Goal: Check status

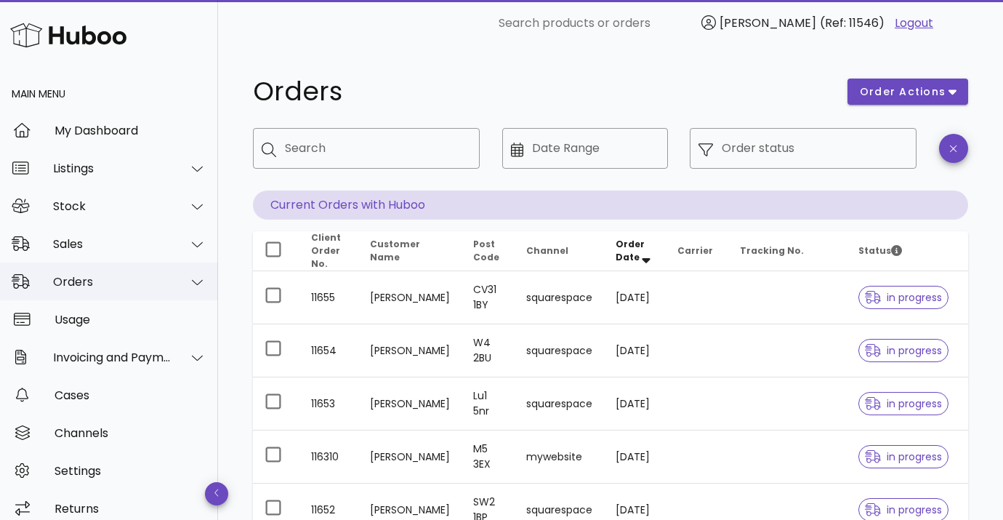
click at [76, 287] on div "Orders" at bounding box center [112, 282] width 118 height 14
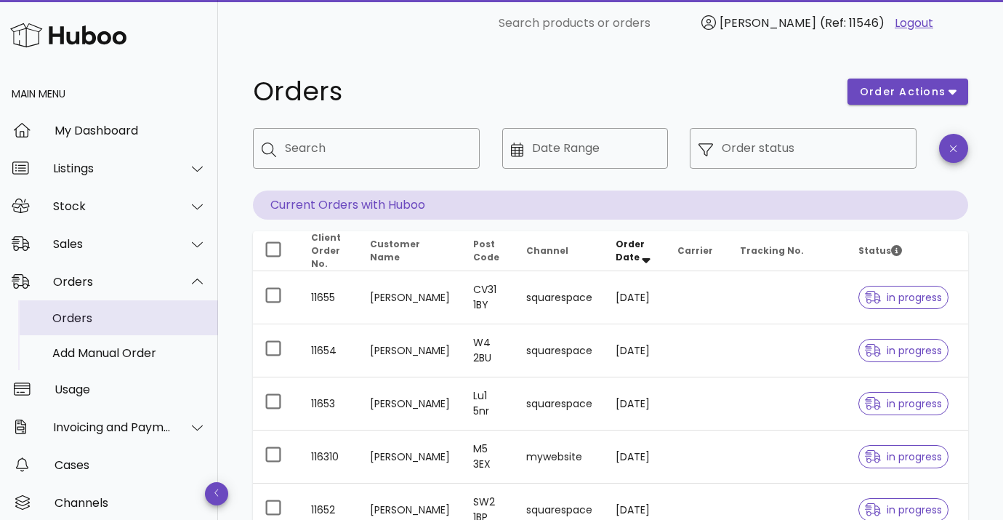
click at [84, 310] on div "Orders" at bounding box center [129, 317] width 154 height 31
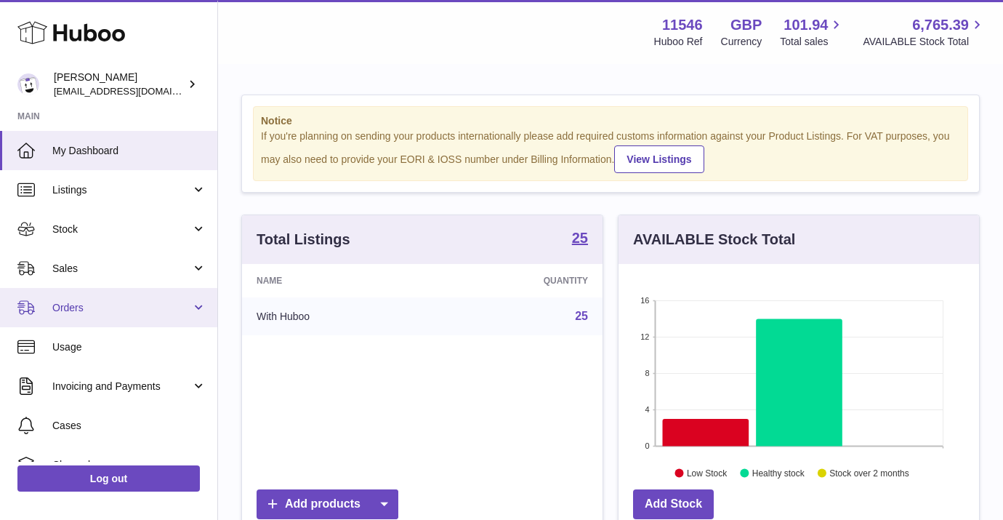
click at [109, 304] on span "Orders" at bounding box center [121, 308] width 139 height 14
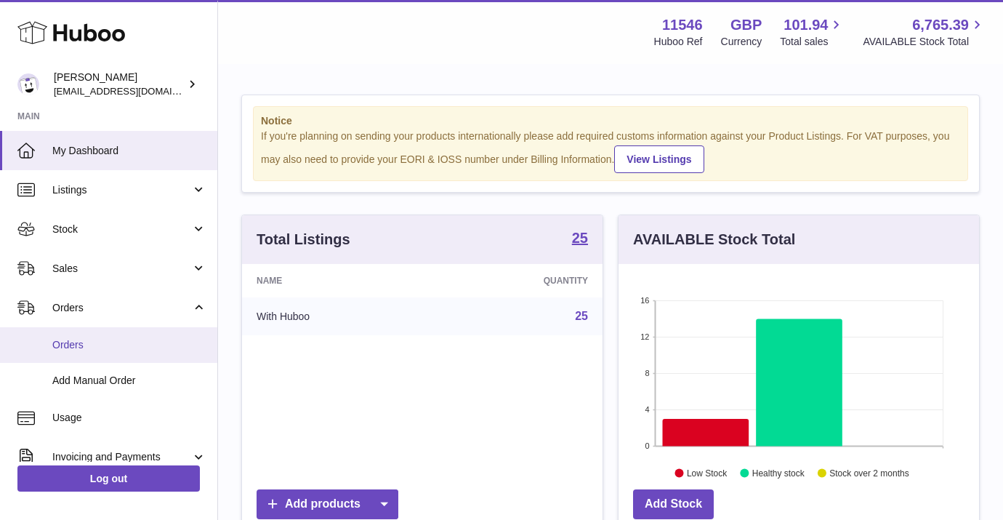
click at [112, 351] on span "Orders" at bounding box center [129, 345] width 154 height 14
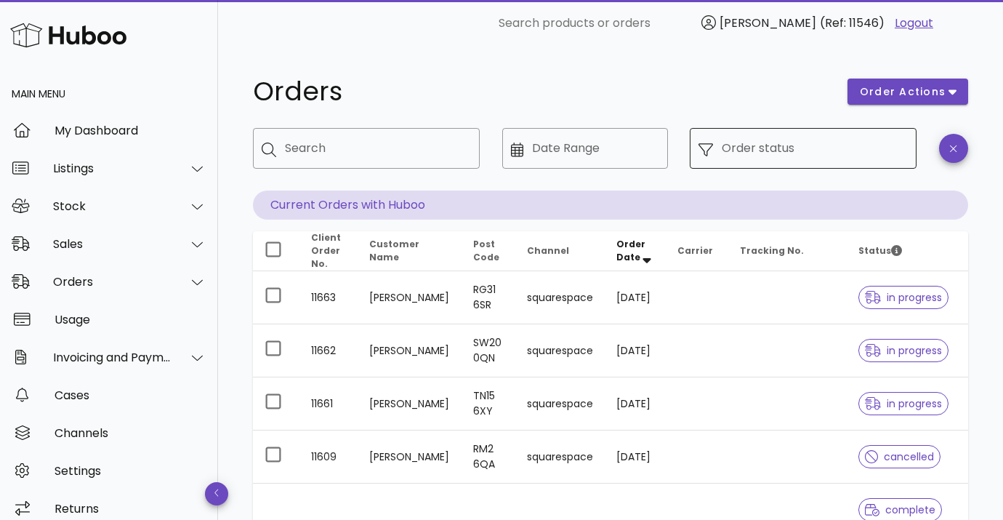
click at [704, 156] on icon at bounding box center [705, 149] width 15 height 15
click at [727, 151] on input "Order status" at bounding box center [815, 148] width 186 height 23
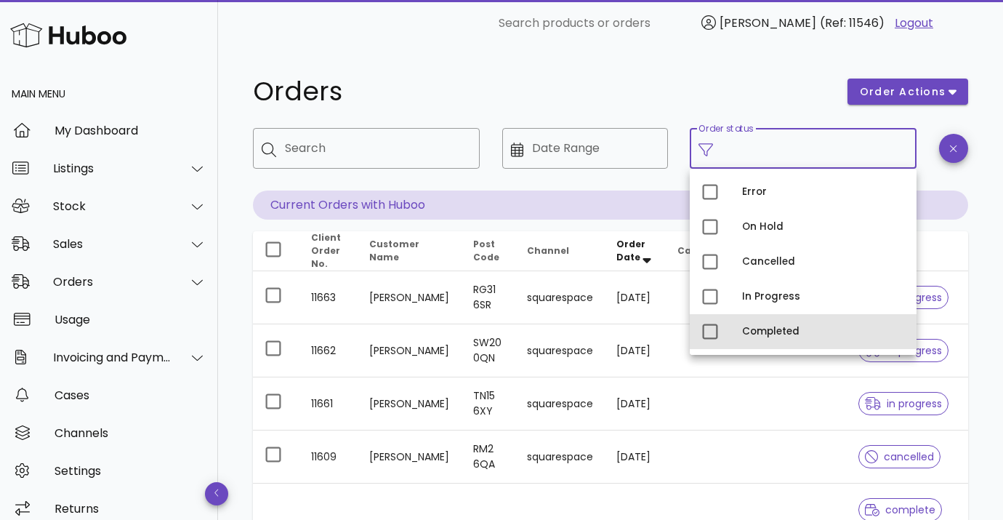
click at [757, 337] on div "Completed" at bounding box center [823, 331] width 163 height 23
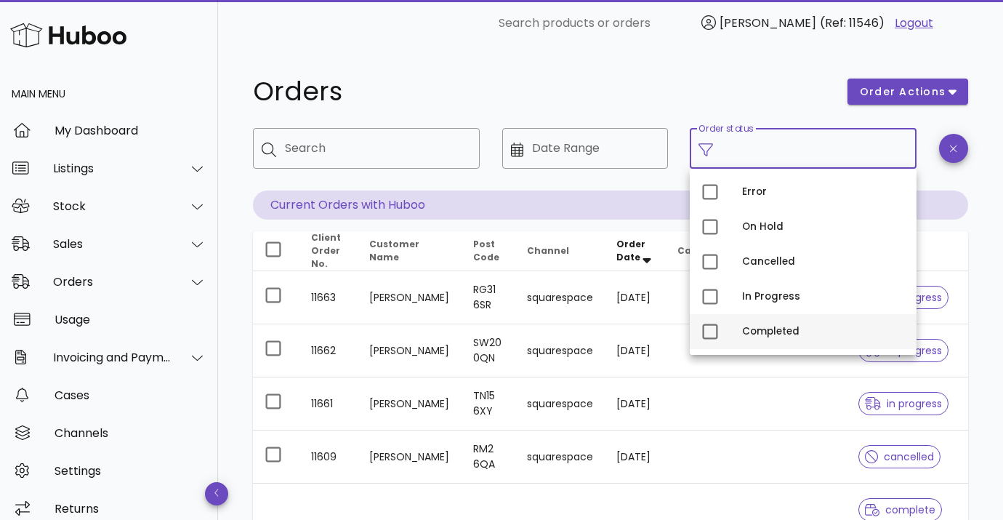
type input "**********"
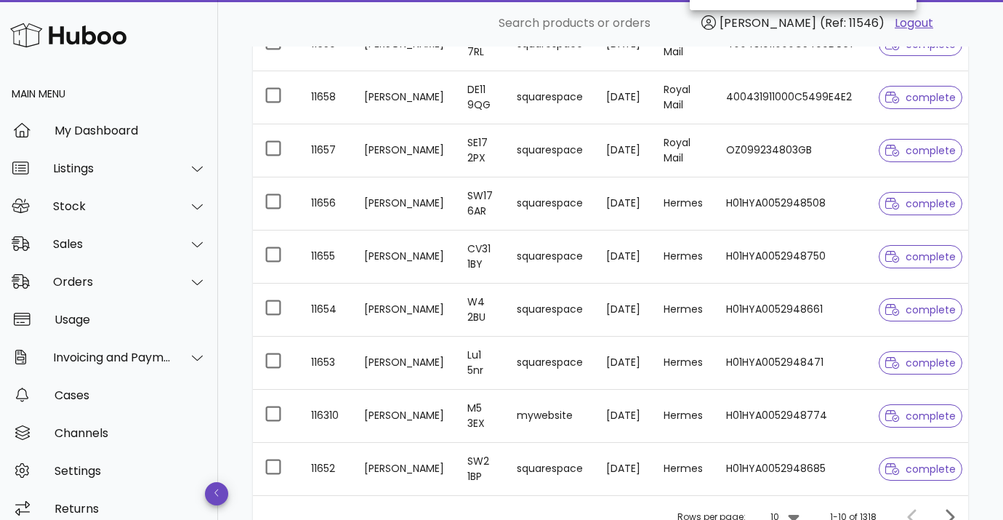
scroll to position [480, 0]
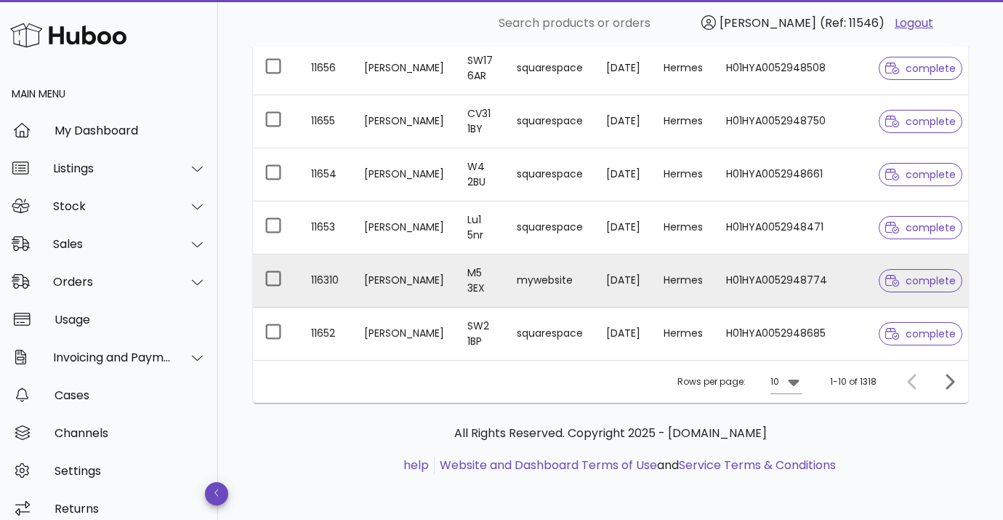
click at [505, 281] on td "mywebsite" at bounding box center [549, 280] width 89 height 53
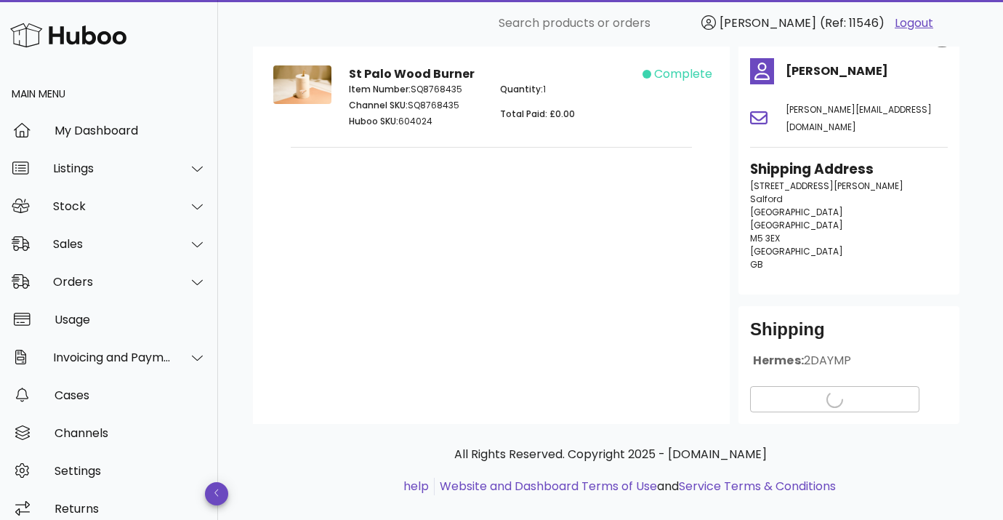
scroll to position [110, 0]
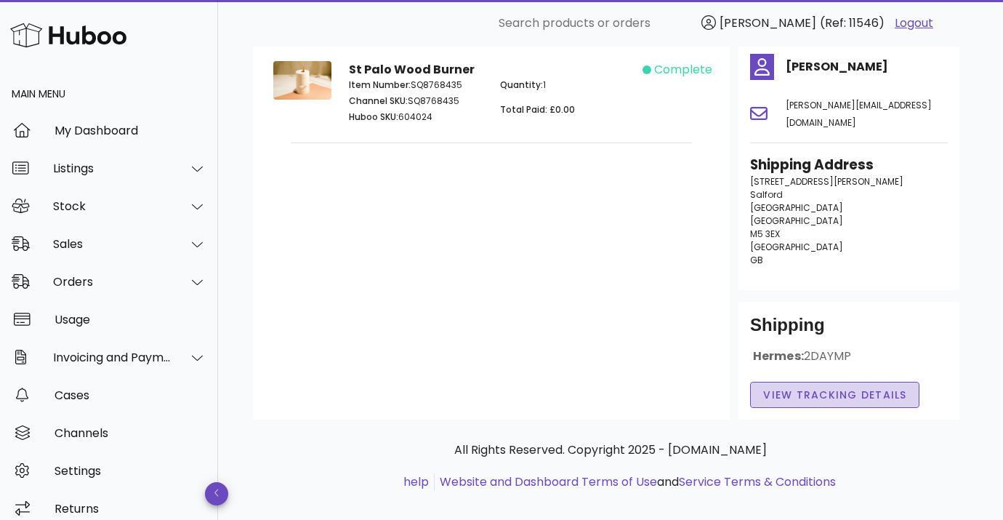
click at [786, 387] on span "View Tracking details" at bounding box center [834, 394] width 145 height 15
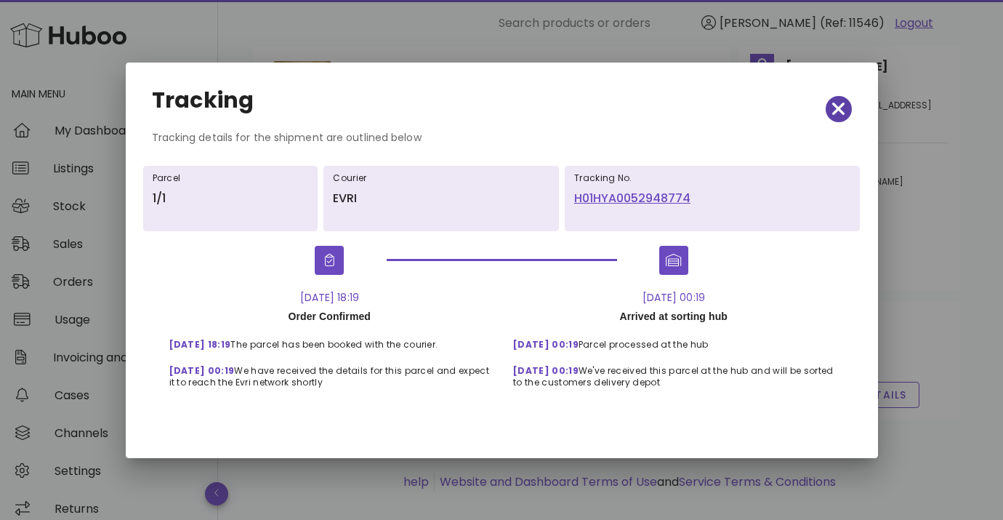
click at [839, 108] on icon "button" at bounding box center [838, 108] width 13 height 13
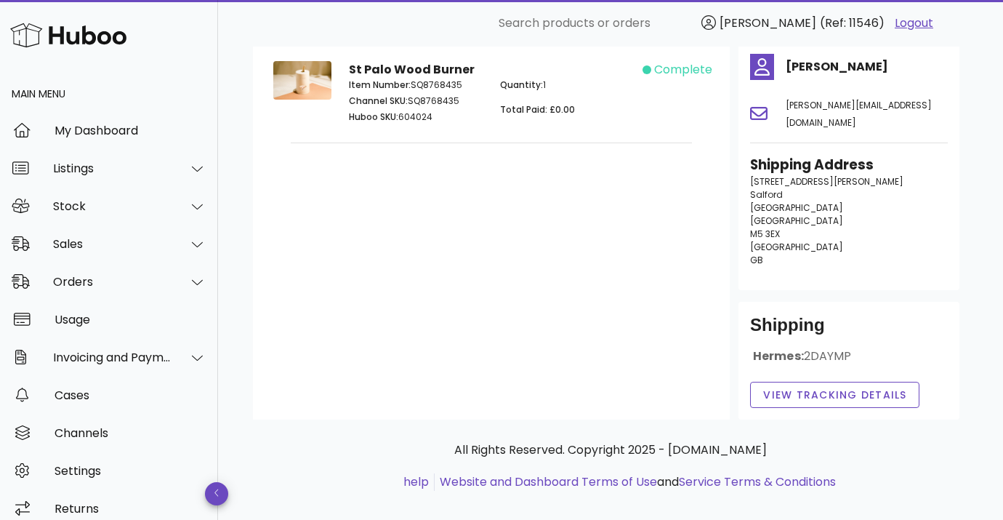
click at [274, 257] on div "Customer's Cart Total Paid £0.00 St Palo Wood Burner Item Number: SQ8768435 Cha…" at bounding box center [491, 211] width 477 height 416
